Goal: Information Seeking & Learning: Compare options

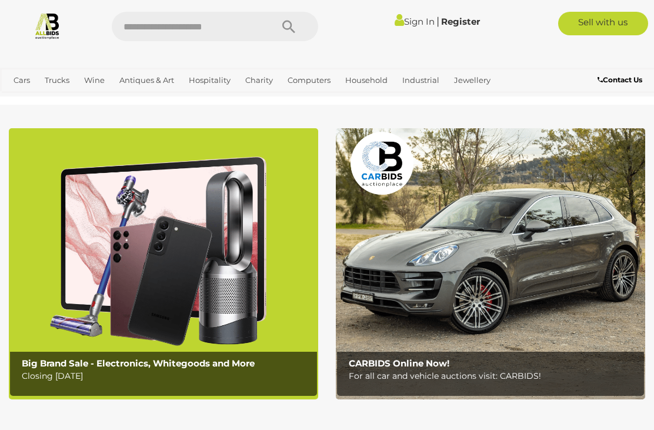
click at [208, 25] on input "text" at bounding box center [186, 26] width 148 height 29
type input "****"
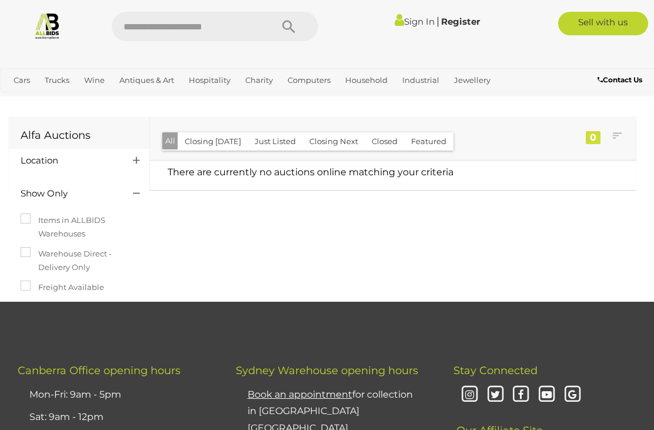
click at [195, 24] on input "text" at bounding box center [186, 26] width 148 height 29
type input "********"
click at [28, 82] on link "Cars" at bounding box center [22, 80] width 26 height 19
click at [468, 86] on link "Jewellery" at bounding box center [472, 80] width 46 height 19
click at [0, 0] on link "Watches" at bounding box center [0, 0] width 0 height 0
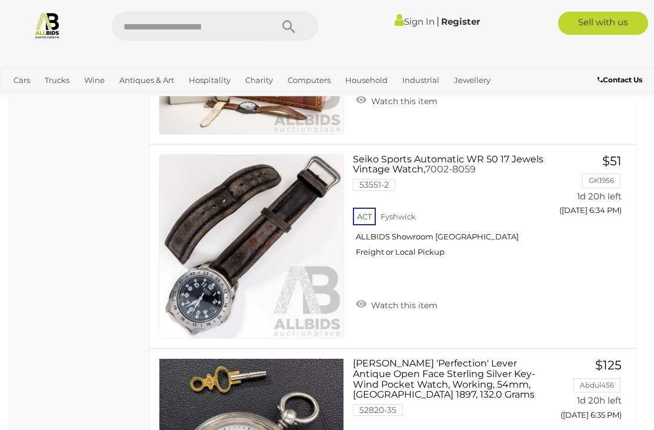
scroll to position [1005, 0]
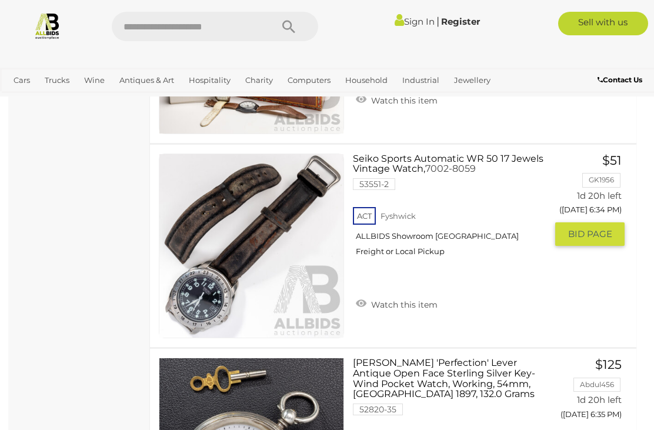
click at [410, 247] on div "ACT [GEOGRAPHIC_DATA] ALLBIDS Showroom Fyshwick Freight or Local Pickup" at bounding box center [450, 235] width 194 height 61
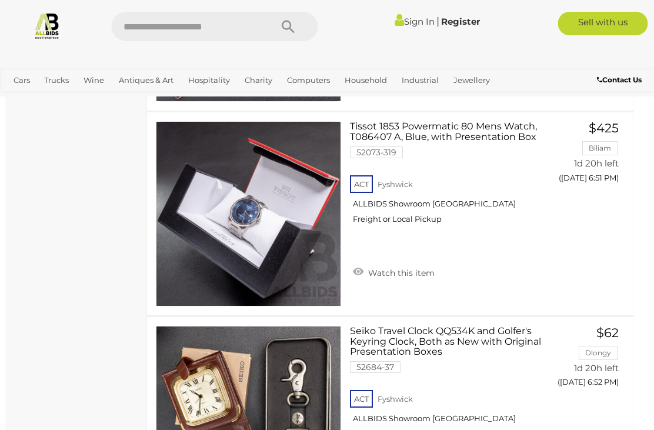
scroll to position [4103, 3]
click at [421, 213] on div "ACT [GEOGRAPHIC_DATA] ALLBIDS Showroom Fyshwick Freight or Local Pickup" at bounding box center [447, 203] width 194 height 61
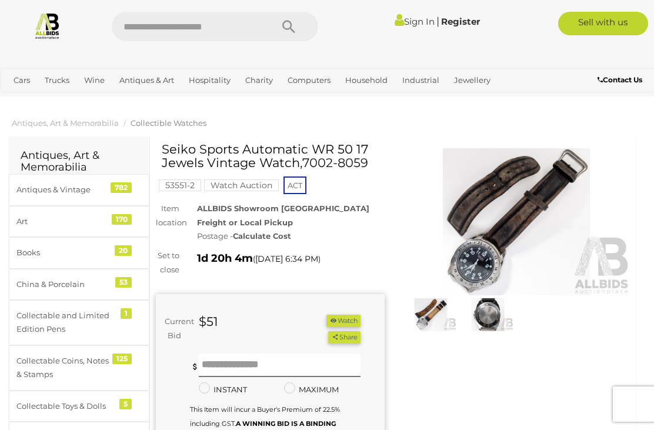
click at [538, 225] on img at bounding box center [516, 221] width 229 height 147
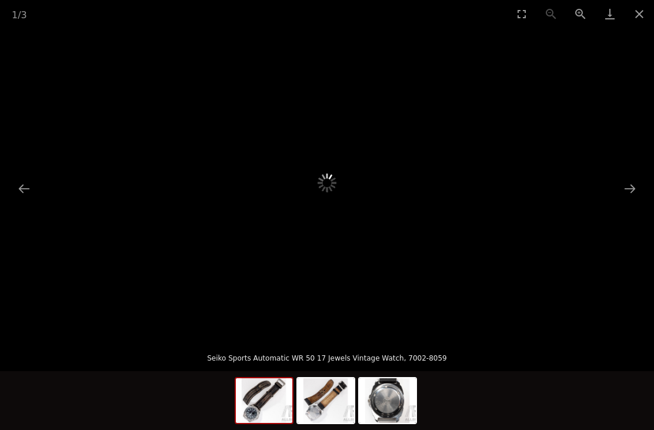
click at [633, 196] on button "Next slide" at bounding box center [629, 188] width 25 height 23
click at [28, 192] on button "Previous slide" at bounding box center [24, 188] width 25 height 23
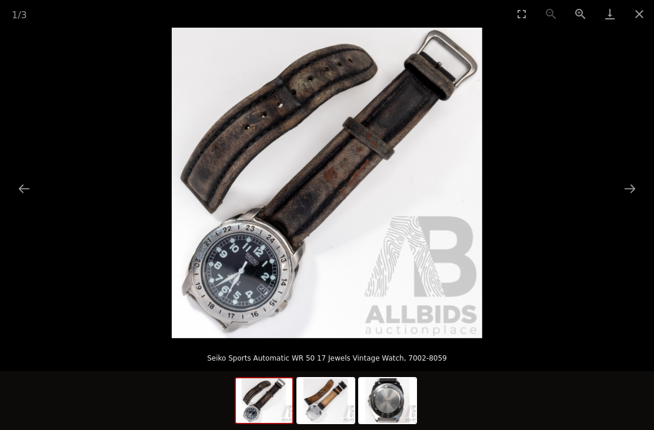
click at [633, 195] on button "Next slide" at bounding box center [629, 188] width 25 height 23
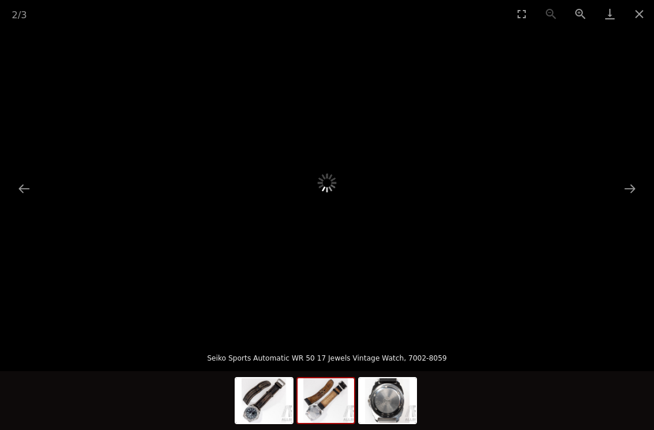
click at [631, 191] on button "Next slide" at bounding box center [629, 188] width 25 height 23
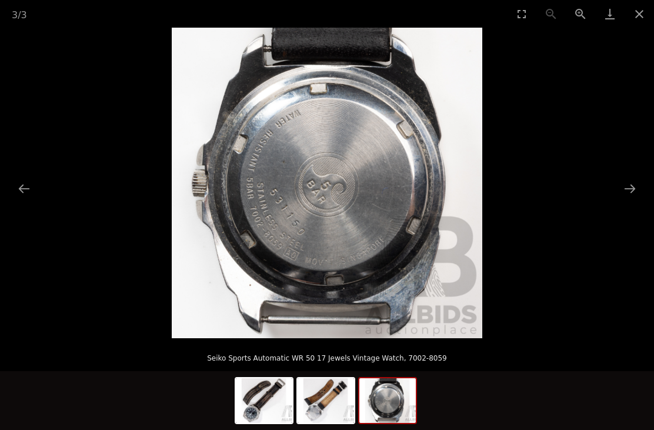
click at [631, 200] on picture at bounding box center [327, 183] width 654 height 310
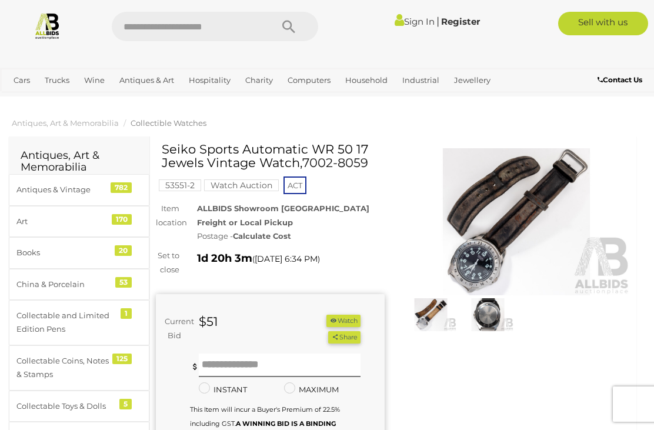
click at [540, 235] on img at bounding box center [516, 221] width 229 height 147
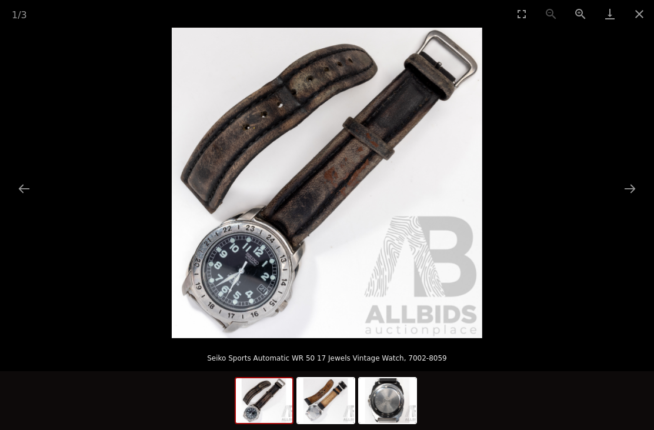
click at [635, 199] on button "Next slide" at bounding box center [629, 188] width 25 height 23
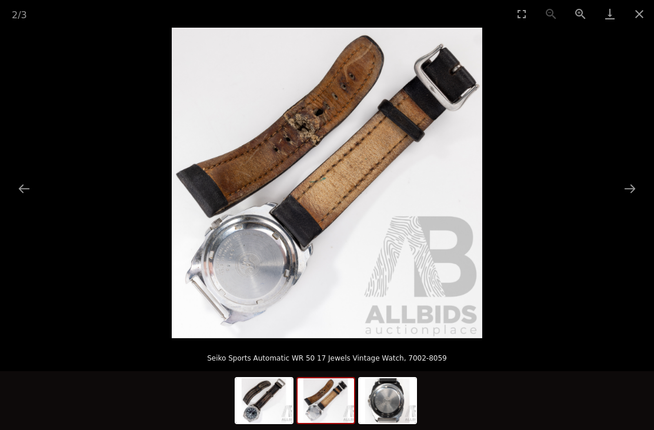
click at [630, 200] on picture at bounding box center [327, 183] width 654 height 310
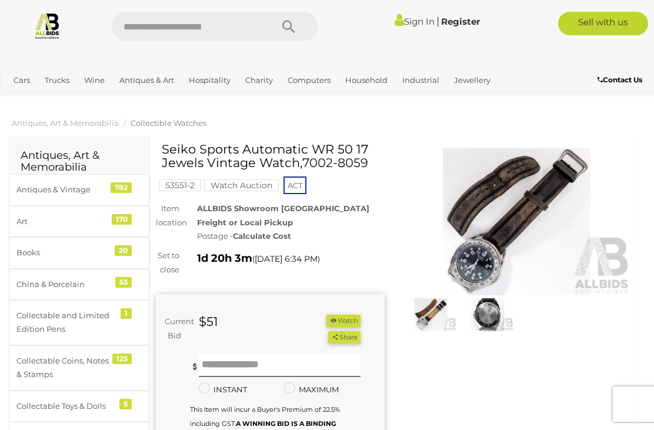
click at [557, 222] on img at bounding box center [516, 221] width 229 height 147
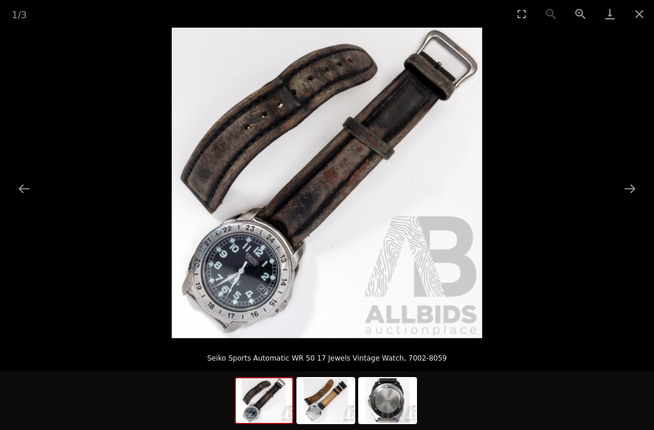
click at [634, 194] on button "Next slide" at bounding box center [629, 188] width 25 height 23
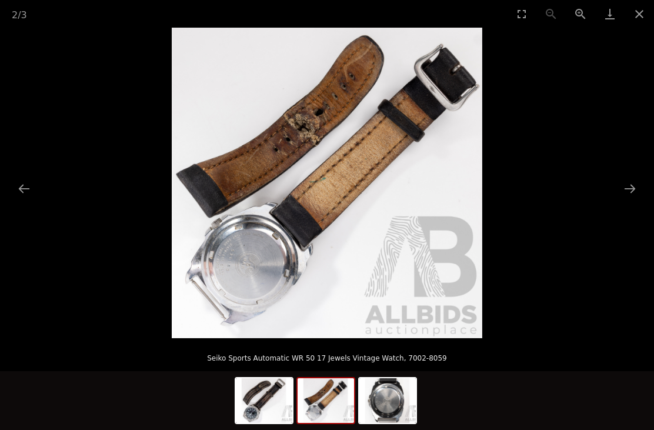
click at [635, 192] on button "Next slide" at bounding box center [629, 188] width 25 height 23
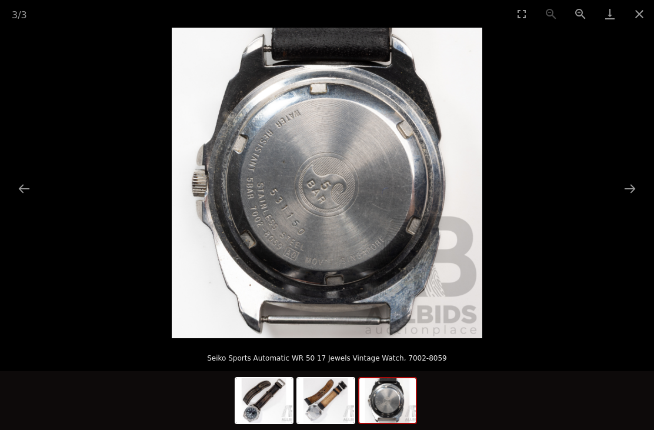
click at [631, 193] on button "Next slide" at bounding box center [629, 188] width 25 height 23
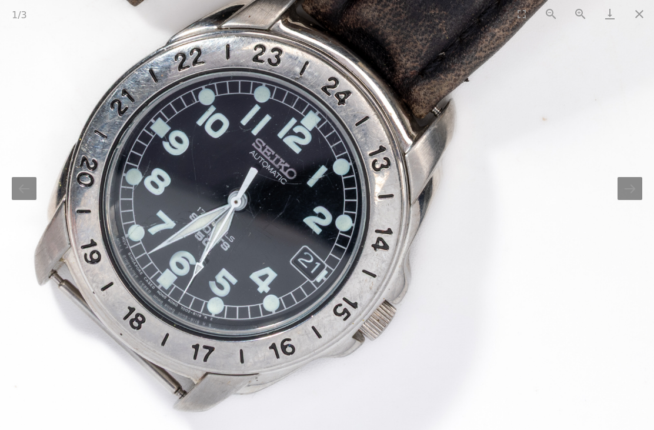
click at [648, 12] on button "Close gallery" at bounding box center [638, 14] width 29 height 28
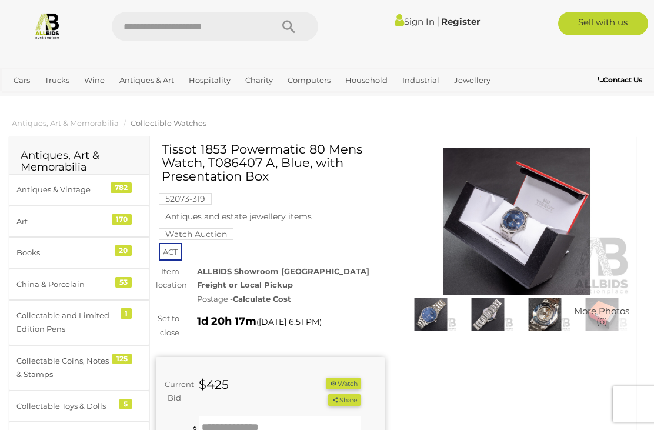
click at [537, 227] on img at bounding box center [516, 221] width 229 height 147
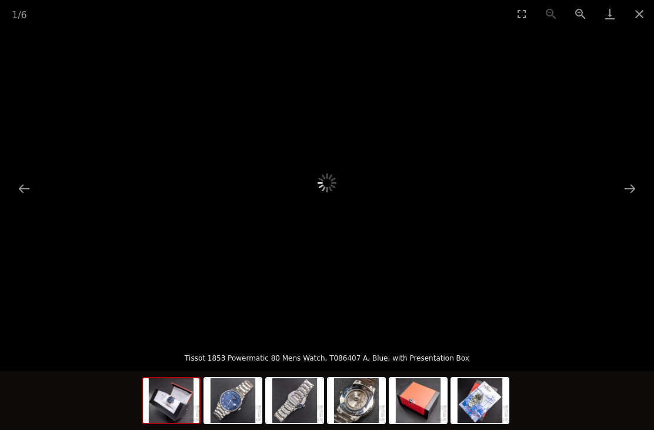
click at [631, 195] on button "Next slide" at bounding box center [629, 188] width 25 height 23
click at [240, 403] on img at bounding box center [233, 400] width 56 height 45
click at [632, 23] on button "Close gallery" at bounding box center [638, 14] width 29 height 28
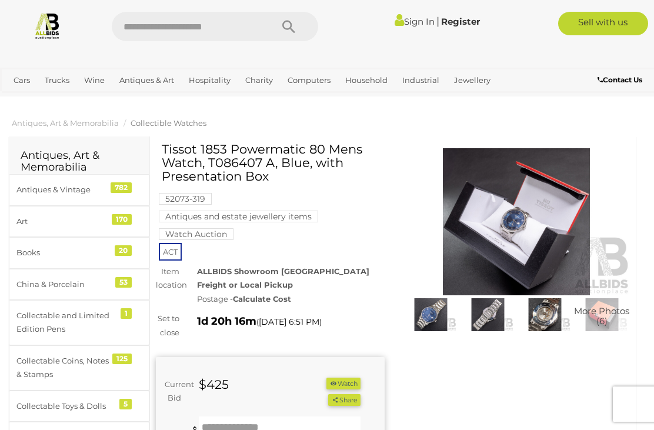
click at [432, 314] on img at bounding box center [430, 314] width 51 height 33
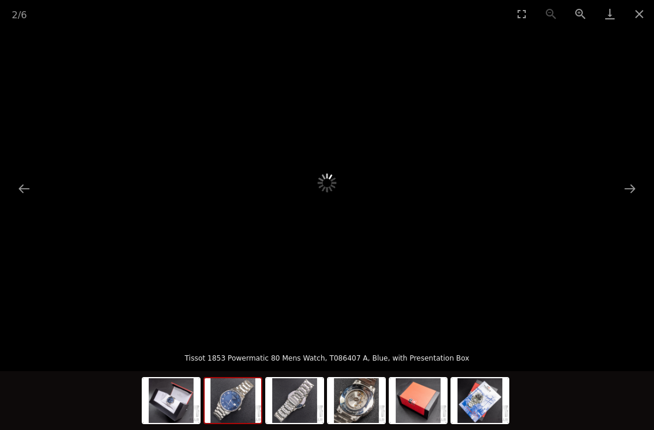
click at [631, 192] on button "Next slide" at bounding box center [629, 188] width 25 height 23
click at [630, 192] on button "Next slide" at bounding box center [629, 188] width 25 height 23
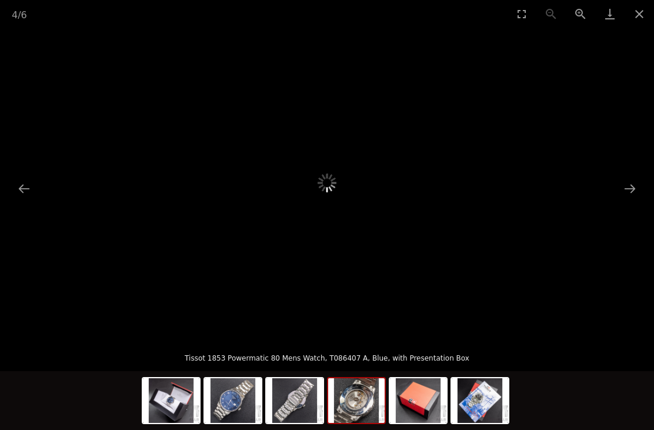
click at [632, 190] on button "Next slide" at bounding box center [629, 188] width 25 height 23
click at [632, 189] on button "Next slide" at bounding box center [629, 188] width 25 height 23
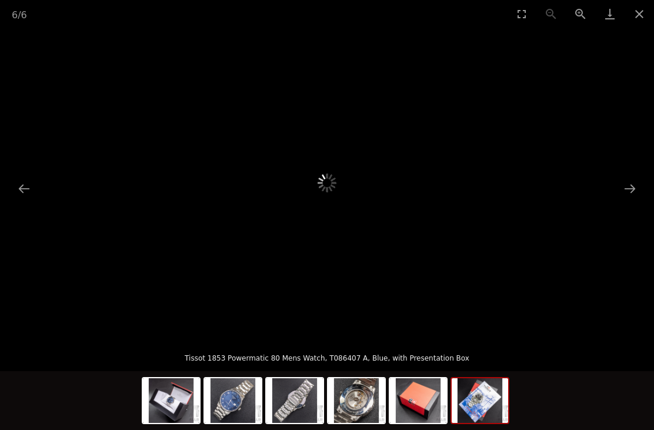
click at [632, 191] on button "Next slide" at bounding box center [629, 188] width 25 height 23
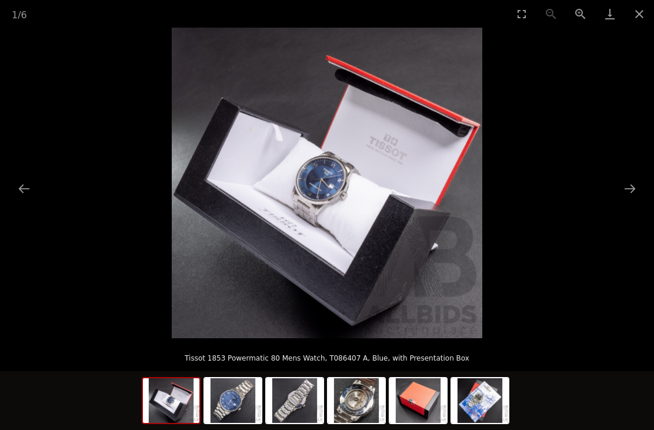
click at [634, 193] on button "Next slide" at bounding box center [629, 188] width 25 height 23
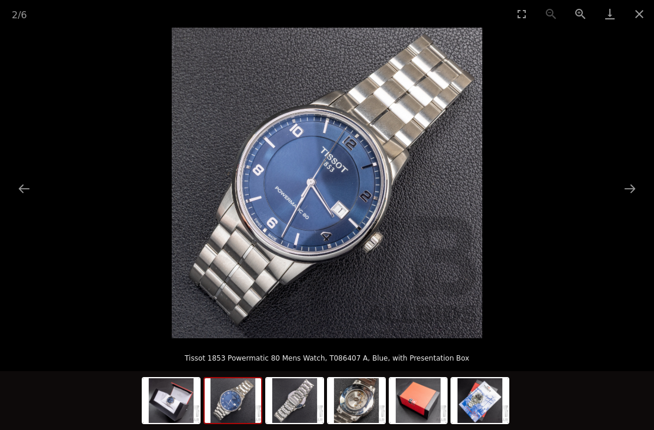
click at [629, 196] on button "Next slide" at bounding box center [629, 188] width 25 height 23
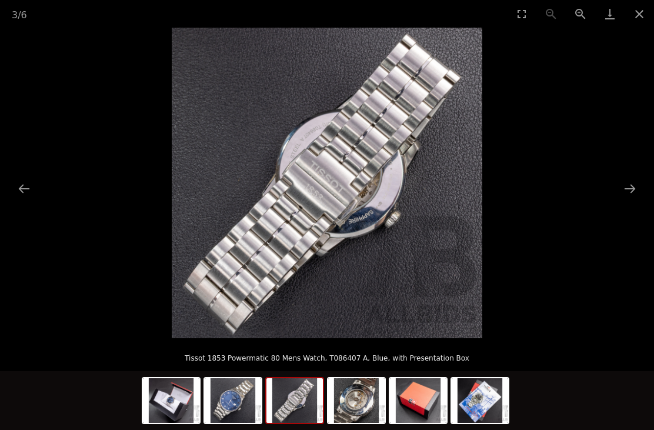
click at [630, 198] on button "Next slide" at bounding box center [629, 188] width 25 height 23
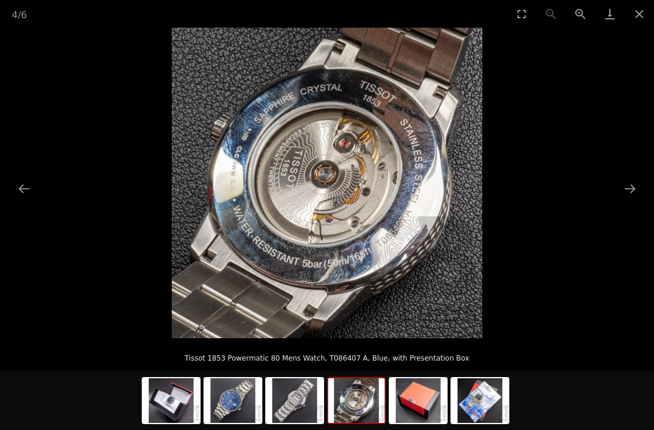
click at [629, 195] on button "Next slide" at bounding box center [629, 188] width 25 height 23
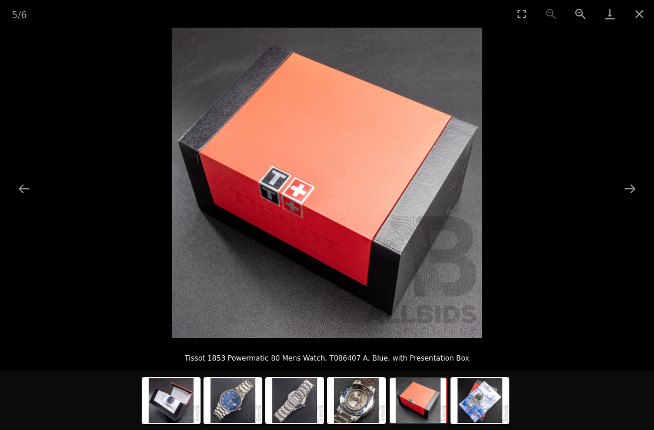
click at [643, 17] on button "Close gallery" at bounding box center [638, 14] width 29 height 28
